Goal: Information Seeking & Learning: Find specific fact

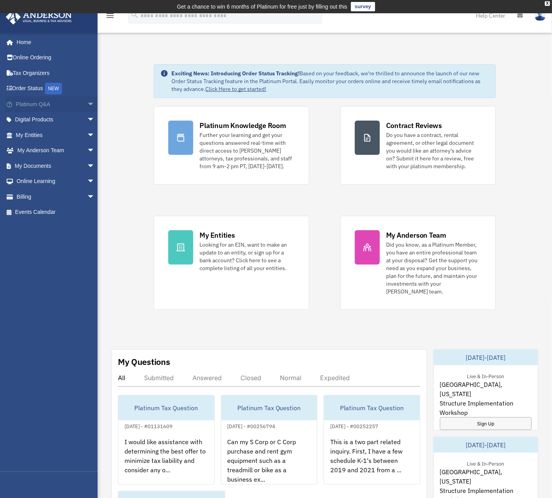
click at [33, 99] on link "Platinum Q&A arrow_drop_down" at bounding box center [55, 104] width 101 height 16
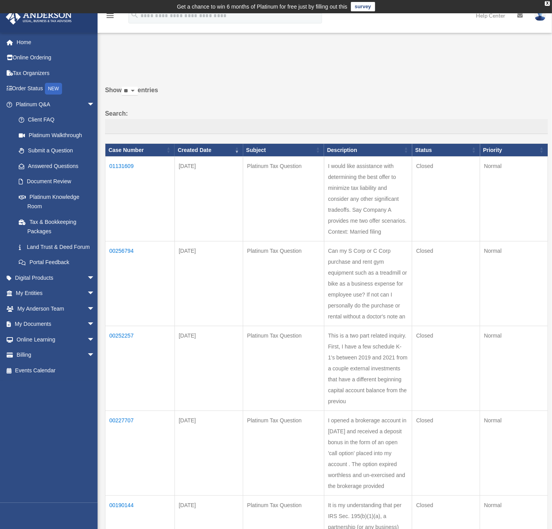
click at [122, 165] on td "01131609" at bounding box center [139, 199] width 69 height 85
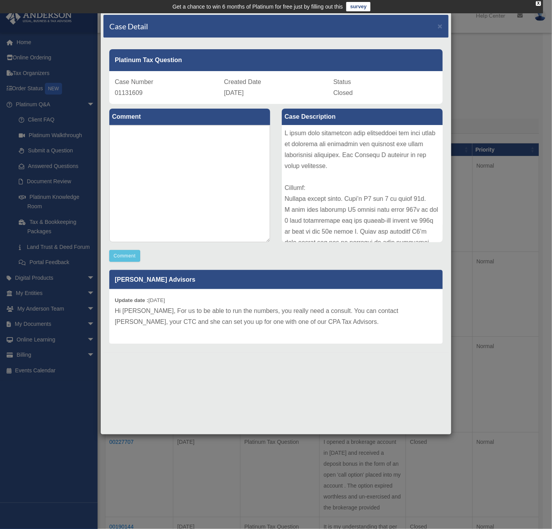
click at [132, 95] on span "01131609" at bounding box center [129, 92] width 28 height 7
copy span "01131609"
click at [165, 403] on div "Case Detail × Platinum Tax Question Case Number 01131609 Created Date October 2…" at bounding box center [275, 223] width 351 height 423
click at [440, 26] on span "×" at bounding box center [440, 25] width 5 height 9
